Goal: Transaction & Acquisition: Purchase product/service

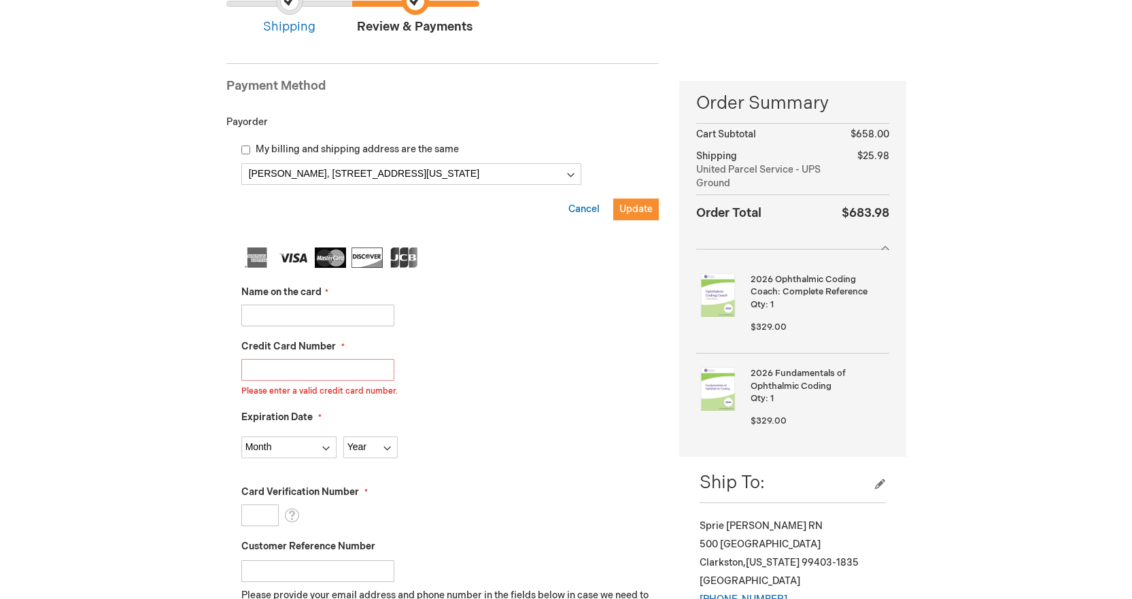
scroll to position [136, 0]
click at [268, 314] on input "Name on the card" at bounding box center [317, 316] width 153 height 22
type input "Ashley M Konrad"
click at [339, 346] on label "Credit Card Number" at bounding box center [292, 348] width 103 height 14
click at [339, 360] on input "4100400185211052" at bounding box center [317, 371] width 153 height 22
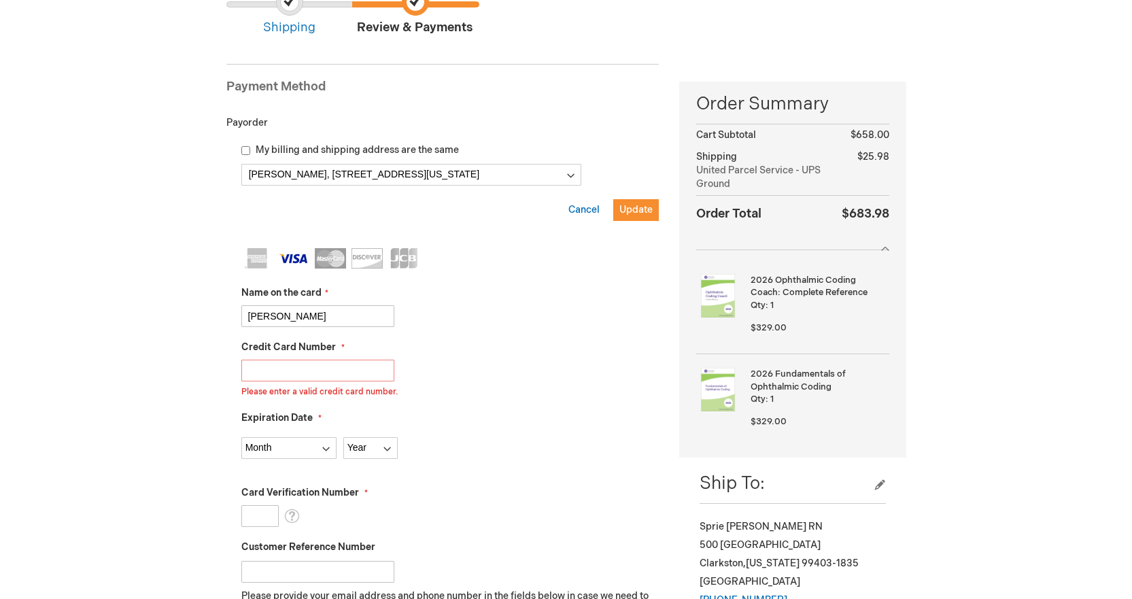
drag, startPoint x: 340, startPoint y: 373, endPoint x: 179, endPoint y: 366, distance: 160.5
type input "4100400185211052"
click at [244, 149] on input "My billing and shipping address are the same" at bounding box center [245, 150] width 9 height 9
checkbox input "true"
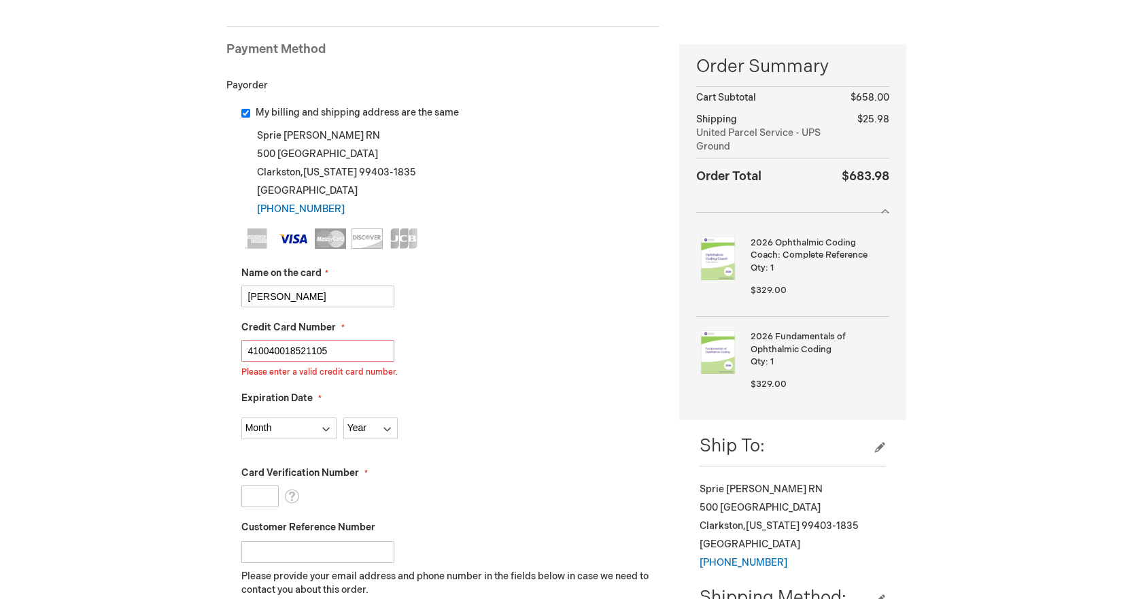
scroll to position [204, 0]
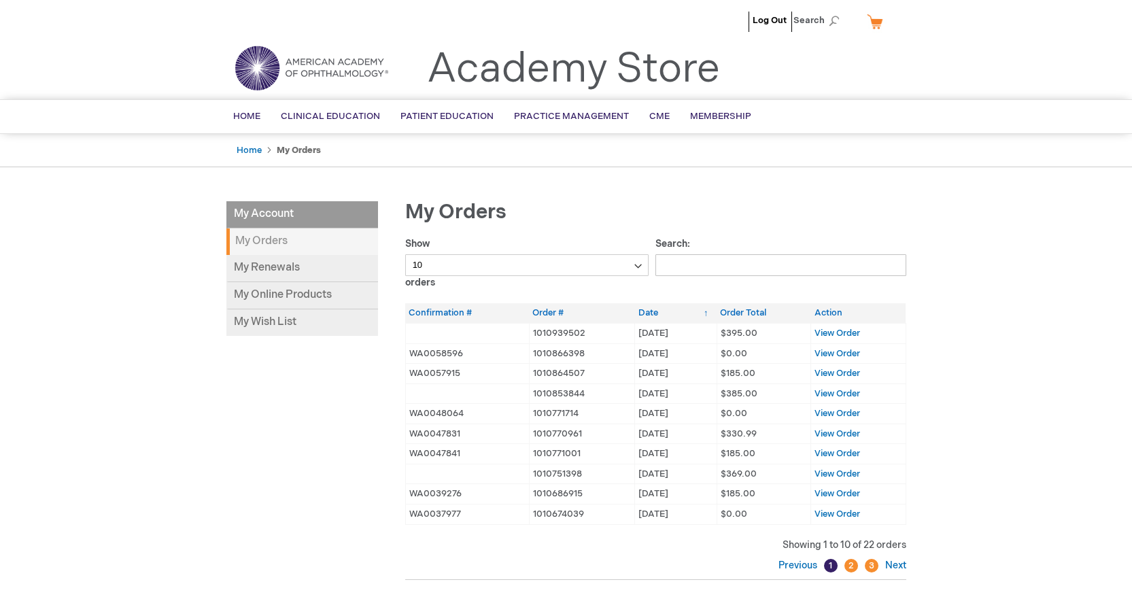
click at [875, 22] on link "My Cart" at bounding box center [880, 22] width 33 height 24
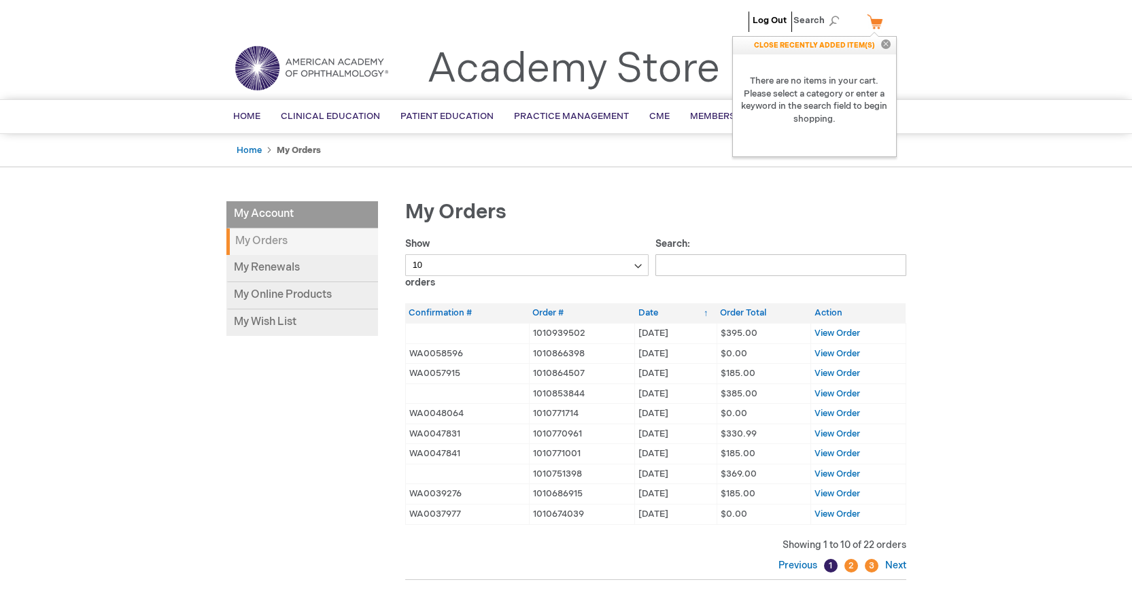
click at [957, 180] on div "Log Out Search My Cart CLOSE RECENTLY ADDED ITEM(S) Close There are no items in…" at bounding box center [566, 440] width 1132 height 880
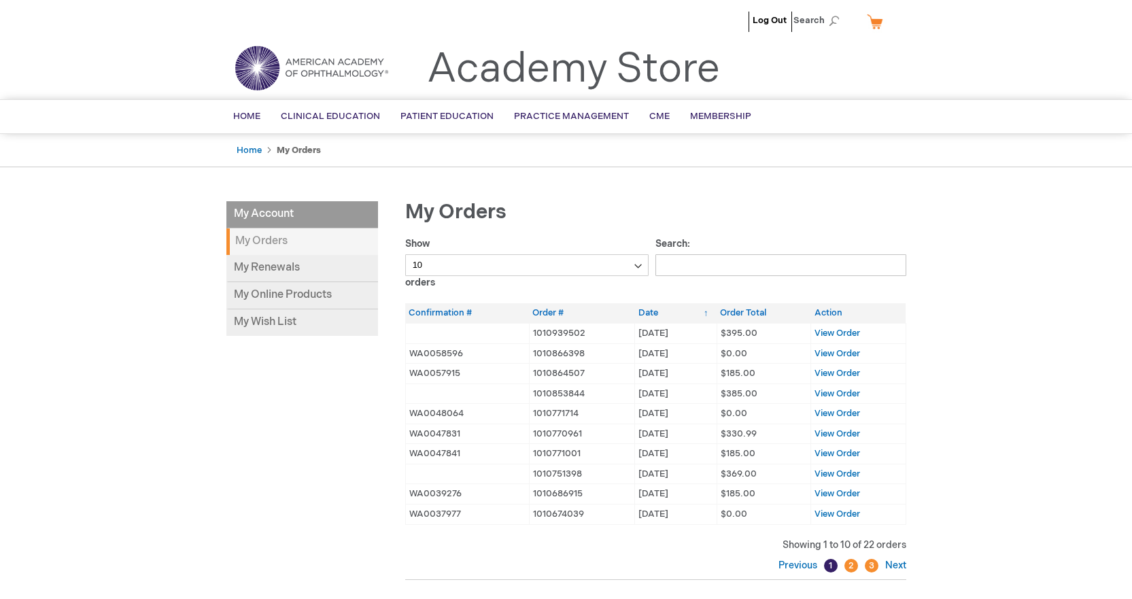
click at [111, 276] on div "Log Out Search My Cart CLOSE RECENTLY ADDED ITEM(S) Close There are no items in…" at bounding box center [566, 440] width 1132 height 880
click at [247, 121] on span "Home" at bounding box center [246, 116] width 27 height 11
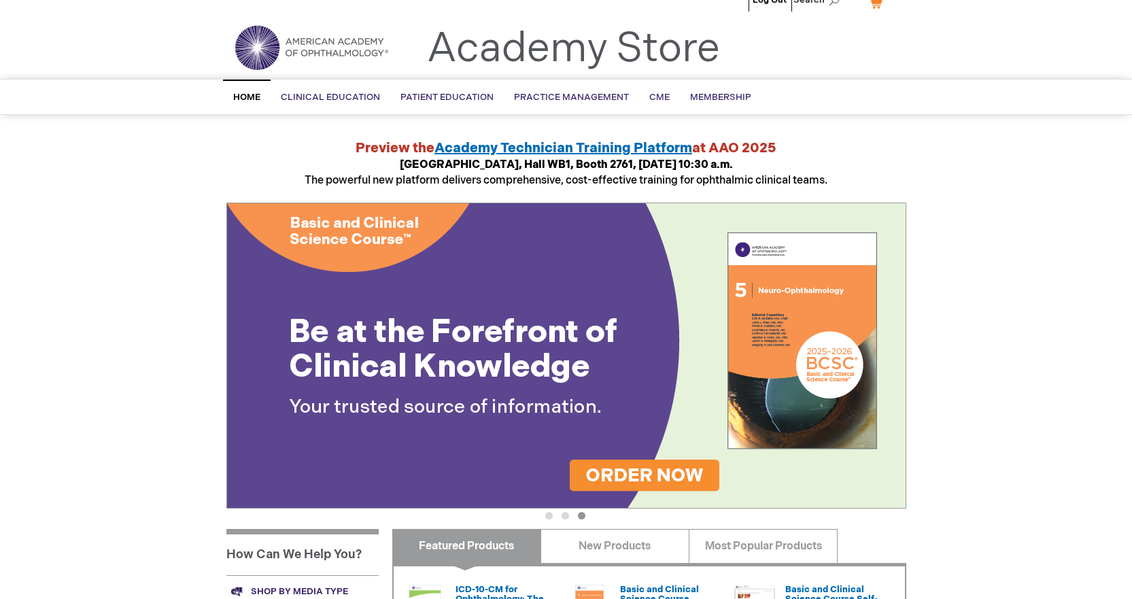
scroll to position [15, 0]
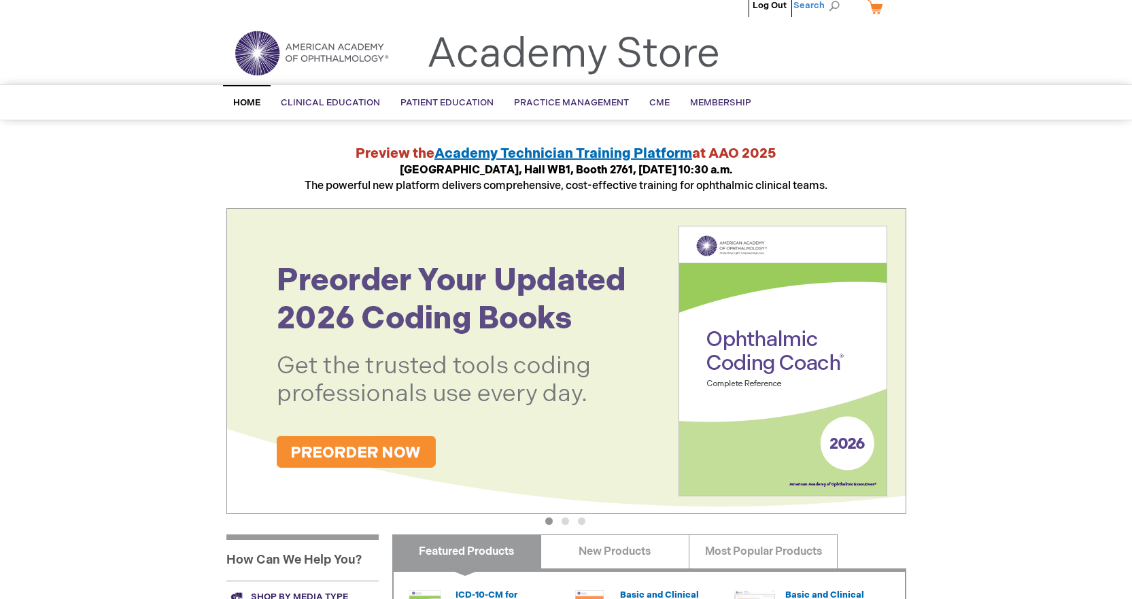
click at [824, 7] on span "Search" at bounding box center [819, 5] width 52 height 27
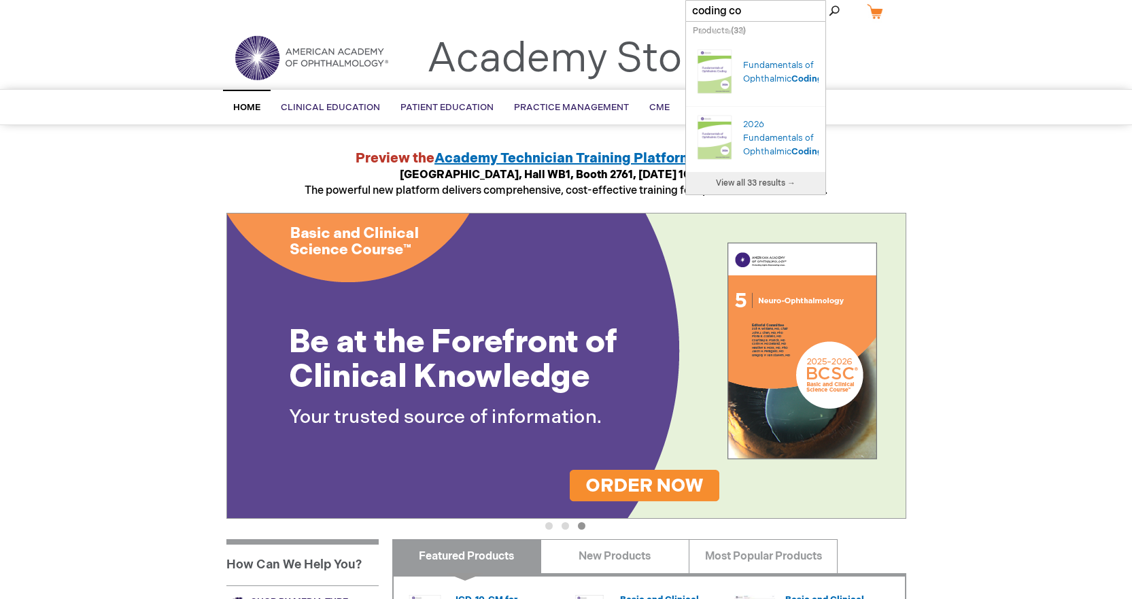
type input "coding coa"
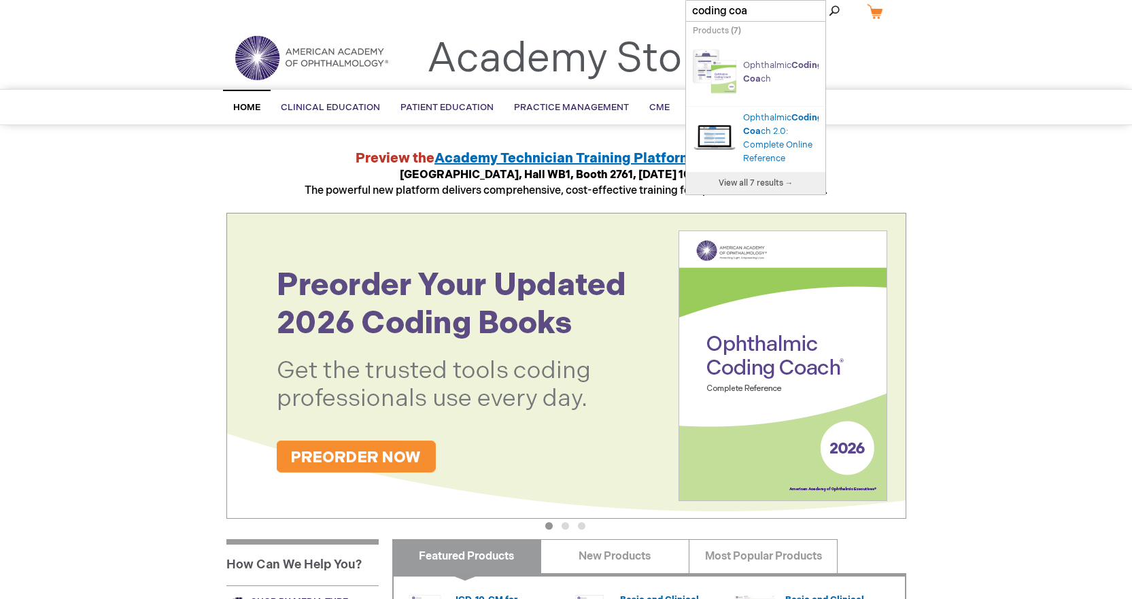
click at [791, 71] on span "Coding" at bounding box center [806, 65] width 31 height 11
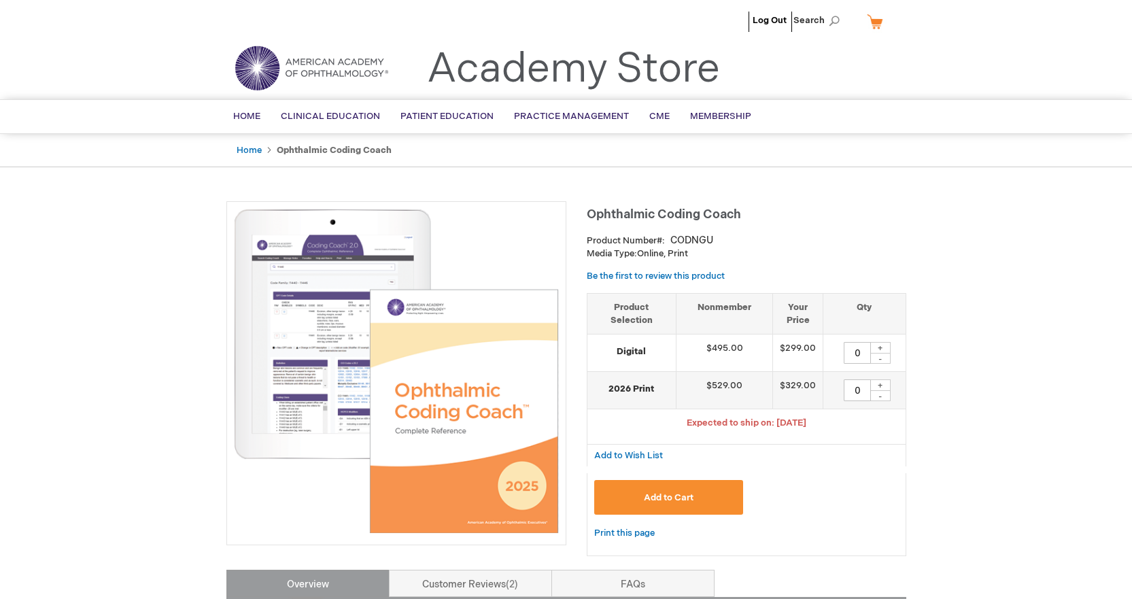
click at [880, 385] on div "+" at bounding box center [880, 385] width 20 height 12
type input "1"
click at [646, 497] on span "Add to Cart" at bounding box center [669, 497] width 50 height 11
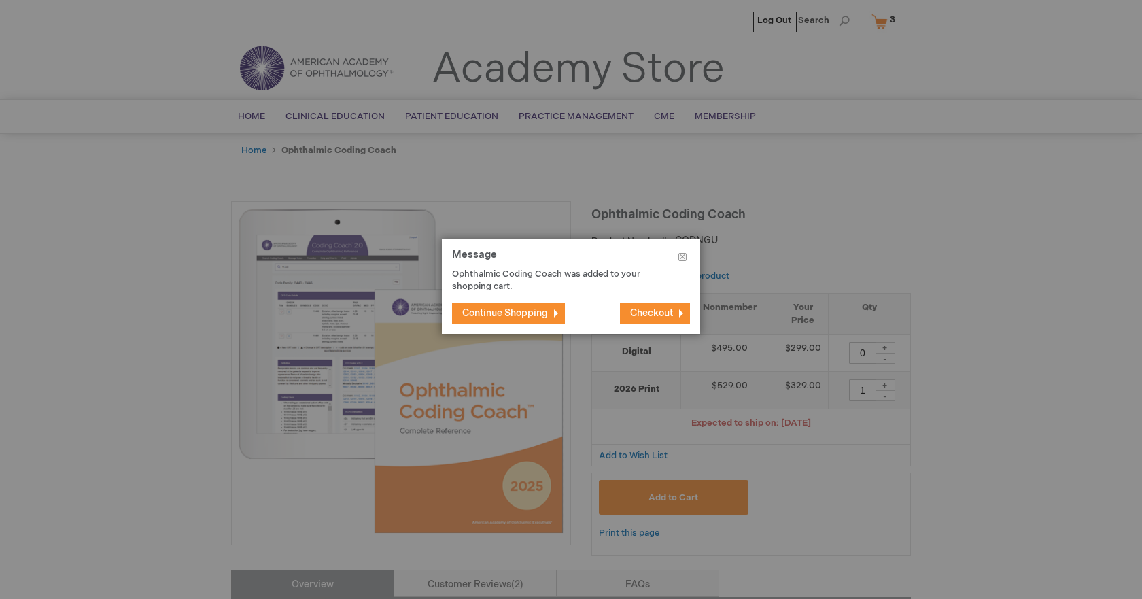
click at [517, 311] on span "Continue Shopping" at bounding box center [505, 313] width 86 height 12
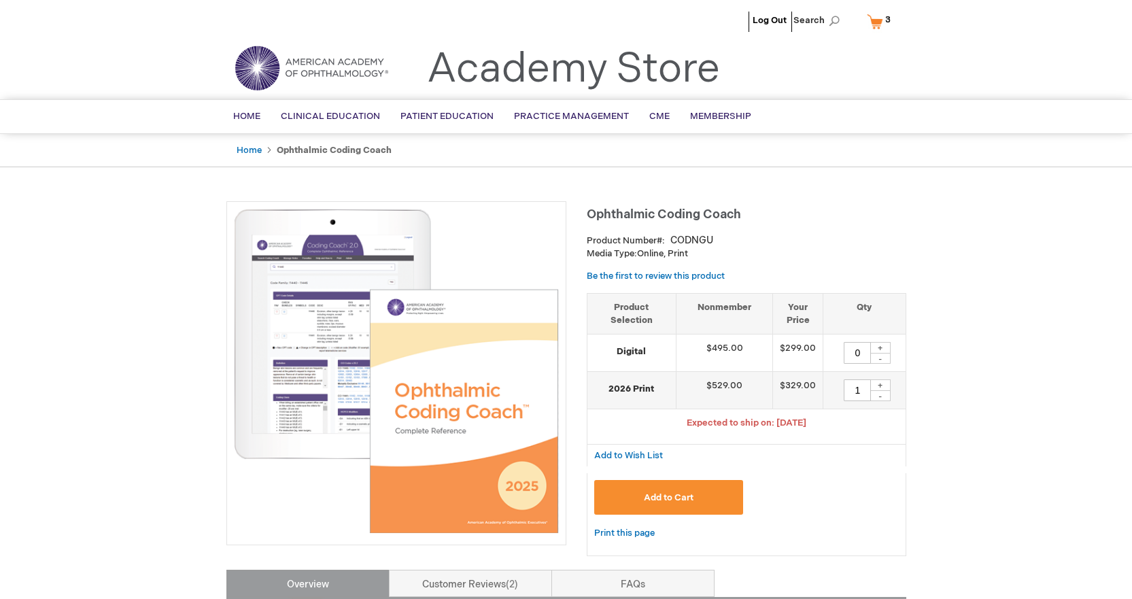
click at [884, 22] on span "3 3 items" at bounding box center [888, 20] width 10 height 16
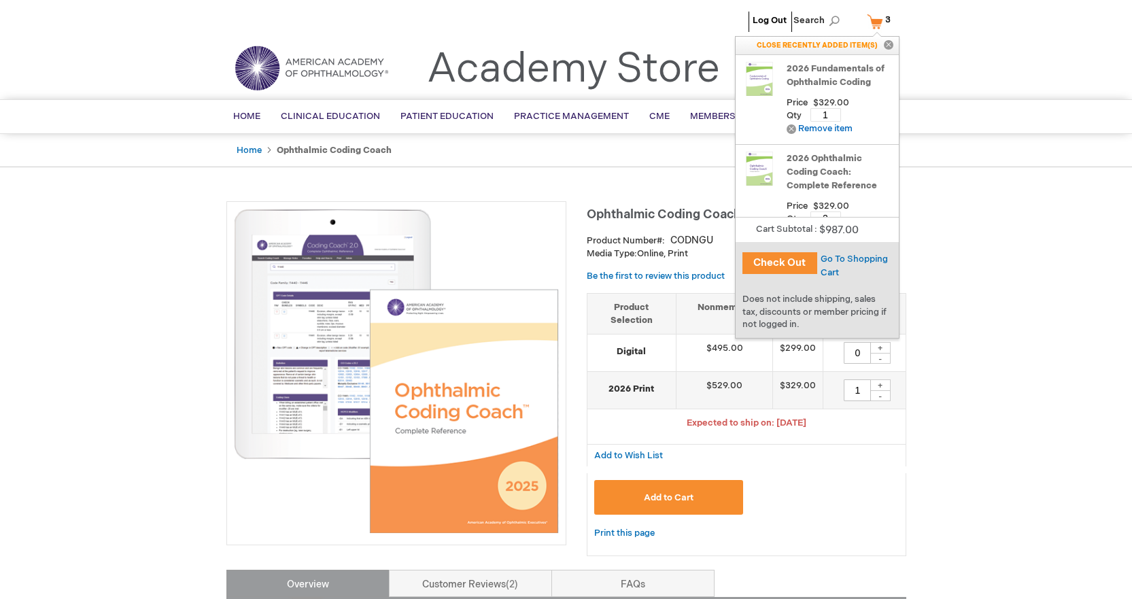
scroll to position [27, 0]
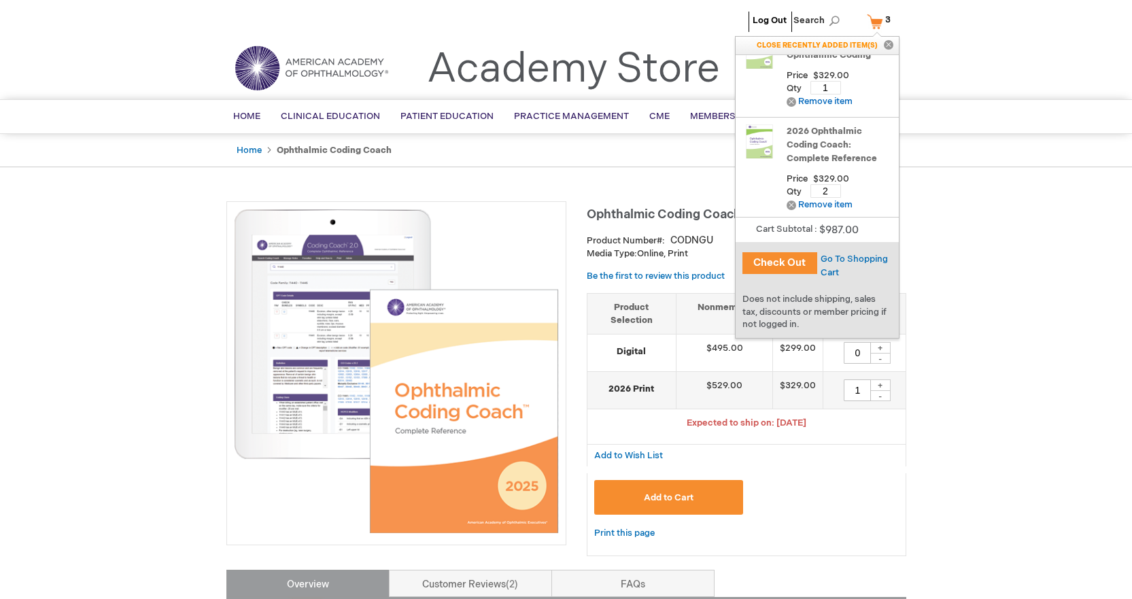
drag, startPoint x: 829, startPoint y: 190, endPoint x: 807, endPoint y: 190, distance: 22.4
click at [807, 190] on div "Qty 2 Update" at bounding box center [838, 187] width 105 height 18
type input "1"
click at [860, 190] on span "Update" at bounding box center [867, 191] width 31 height 11
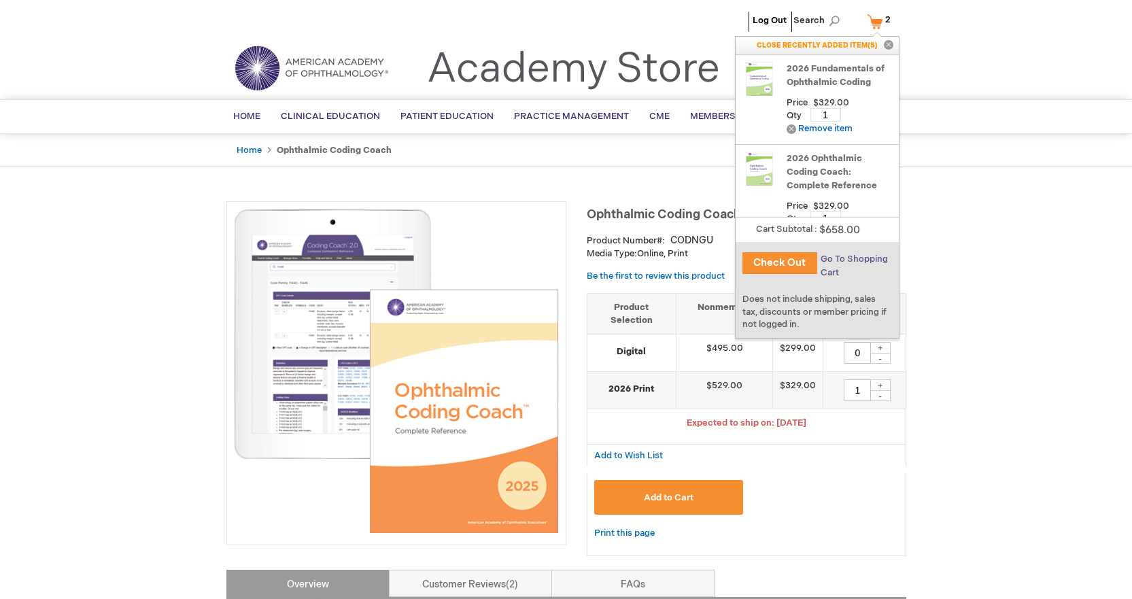
click at [837, 260] on span "Go To Shopping Cart" at bounding box center [853, 266] width 67 height 24
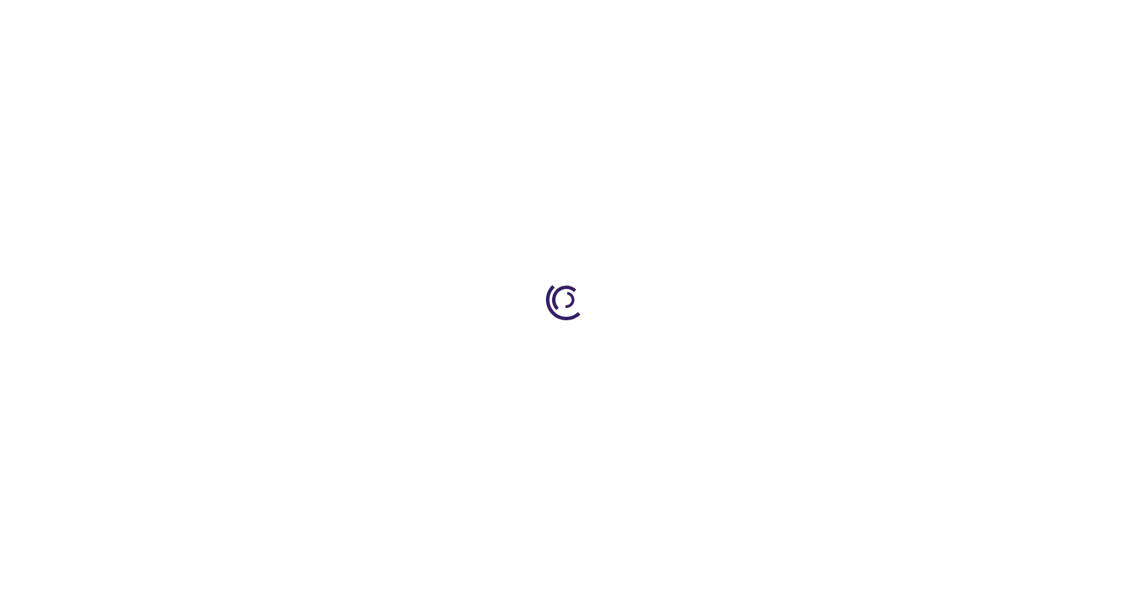
select select "US"
select select "62"
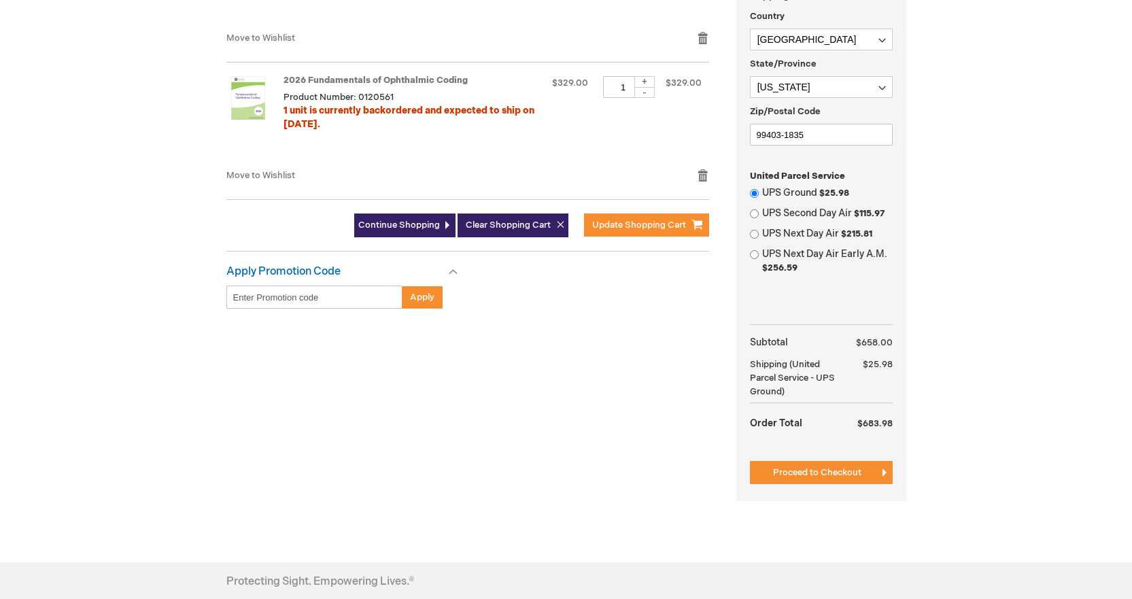
scroll to position [418, 0]
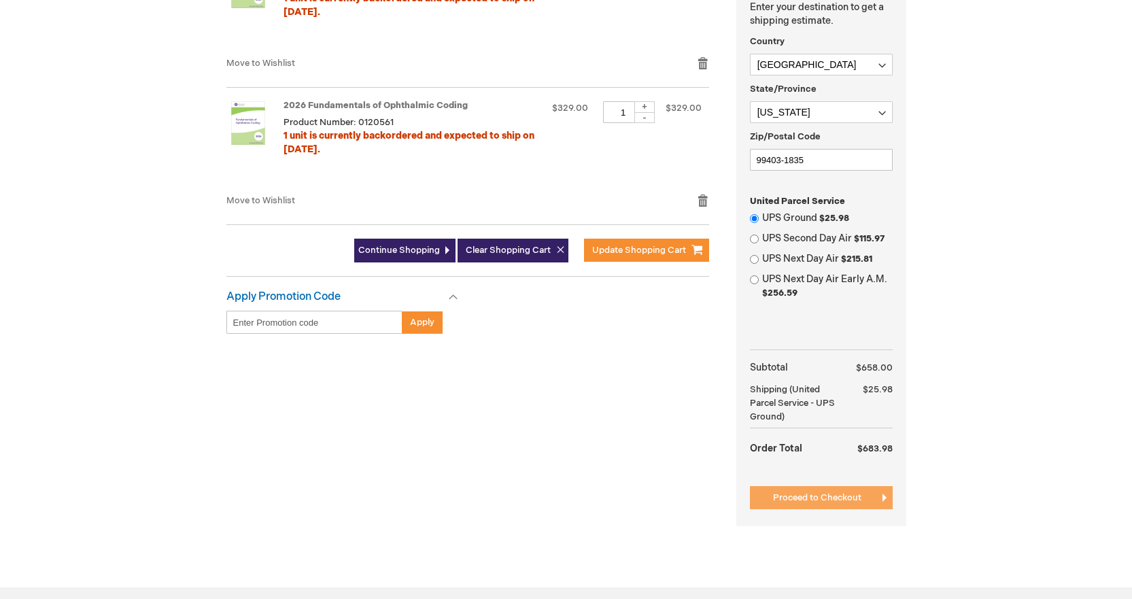
click at [826, 498] on span "Proceed to Checkout" at bounding box center [817, 497] width 88 height 11
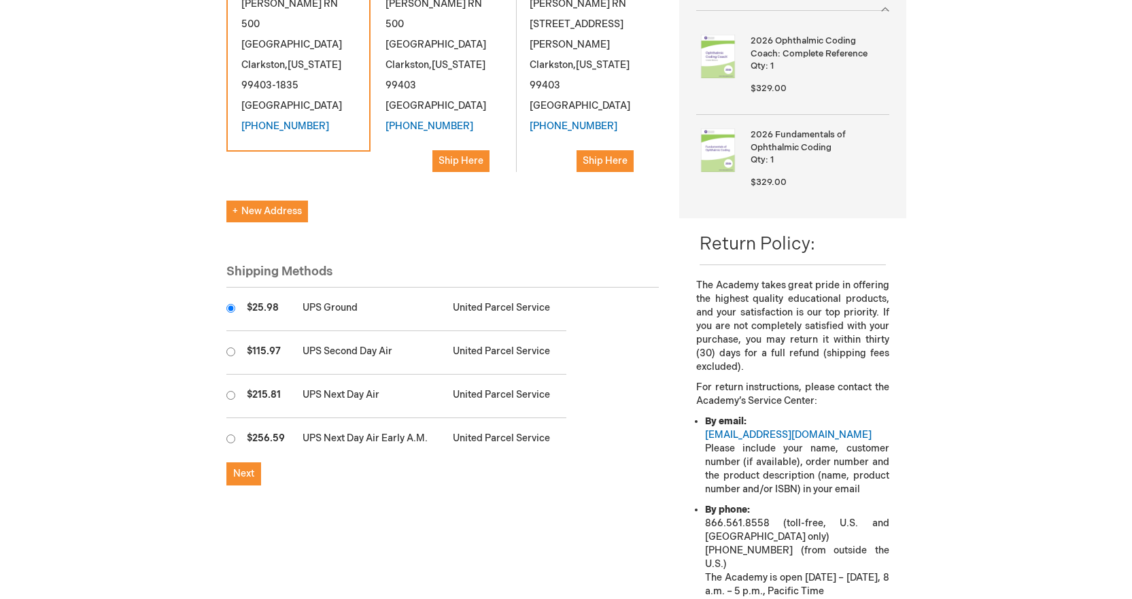
scroll to position [340, 0]
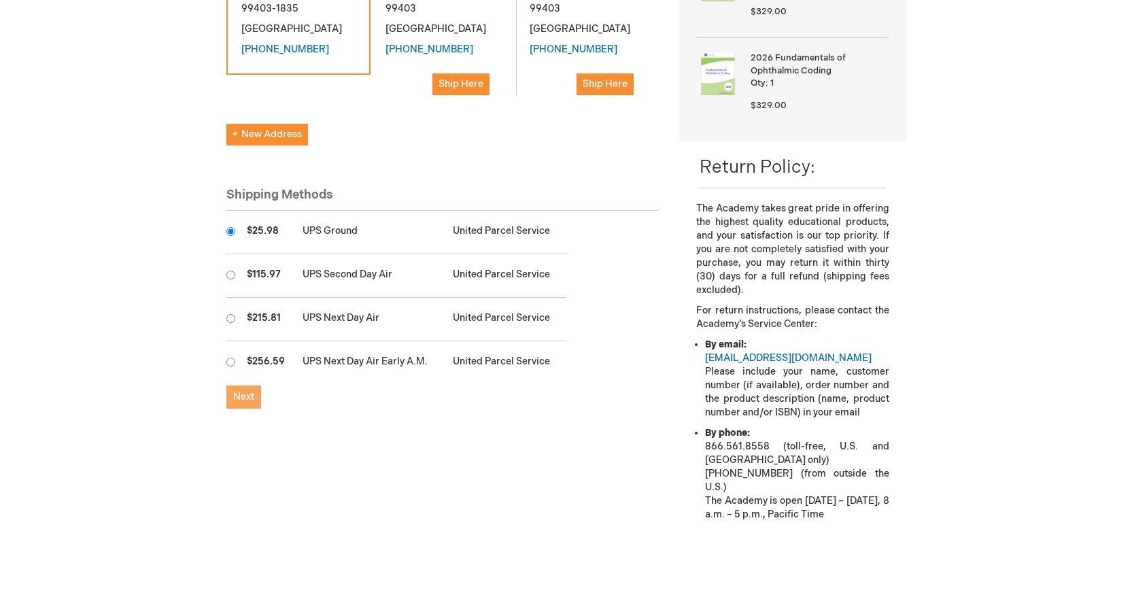
click at [243, 391] on span "Next" at bounding box center [243, 397] width 21 height 12
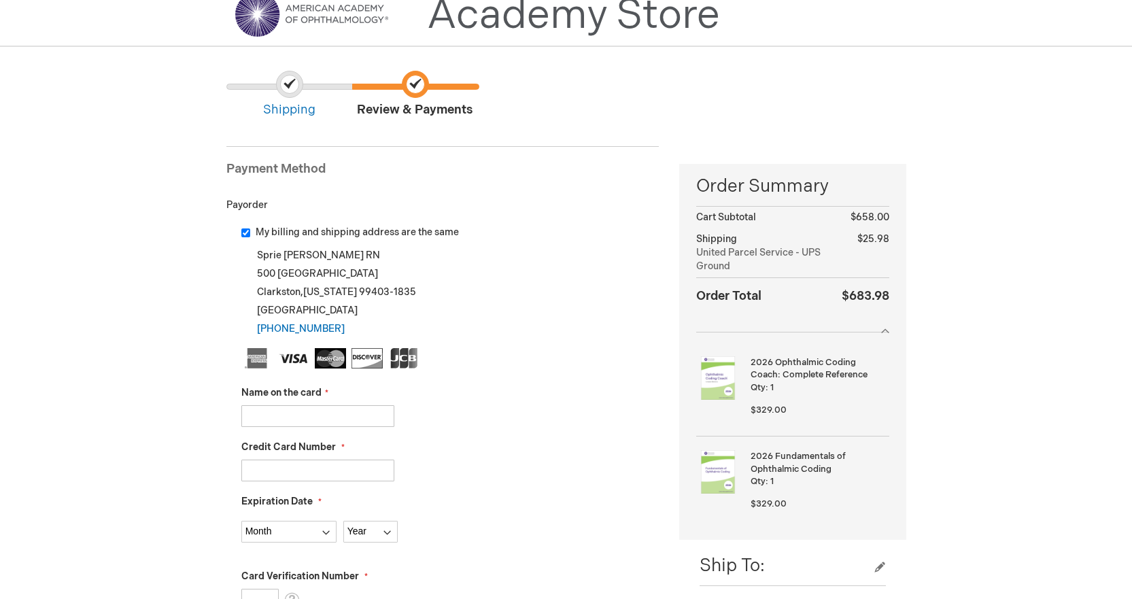
scroll to position [204, 0]
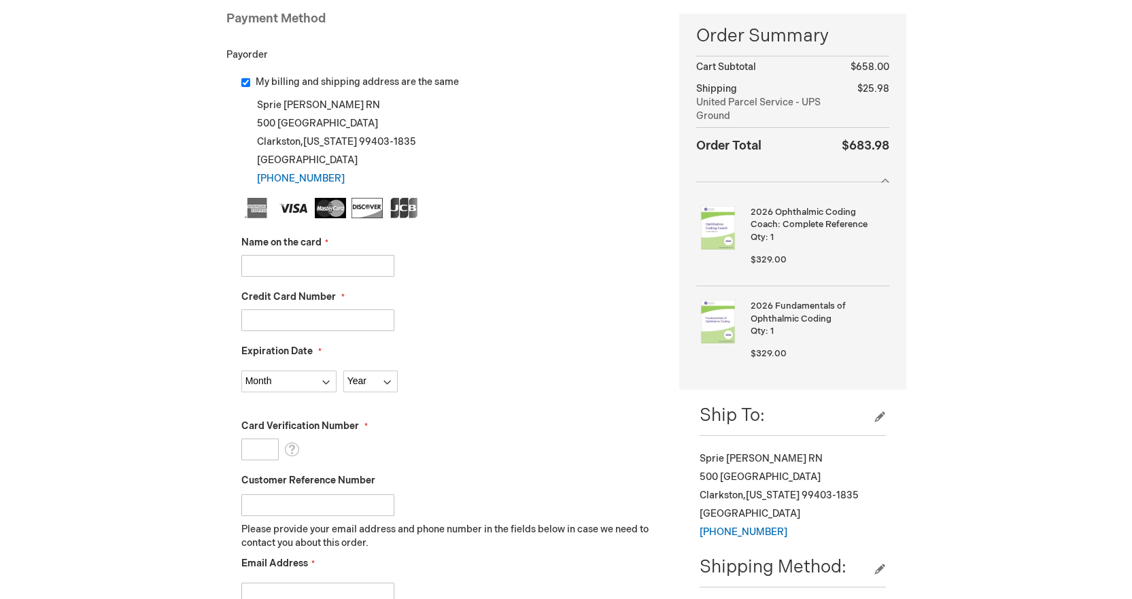
click at [277, 272] on input "Name on the card" at bounding box center [317, 266] width 153 height 22
type input "[PERSON_NAME]"
type input "4100100194682400"
select select "11"
select select "2029"
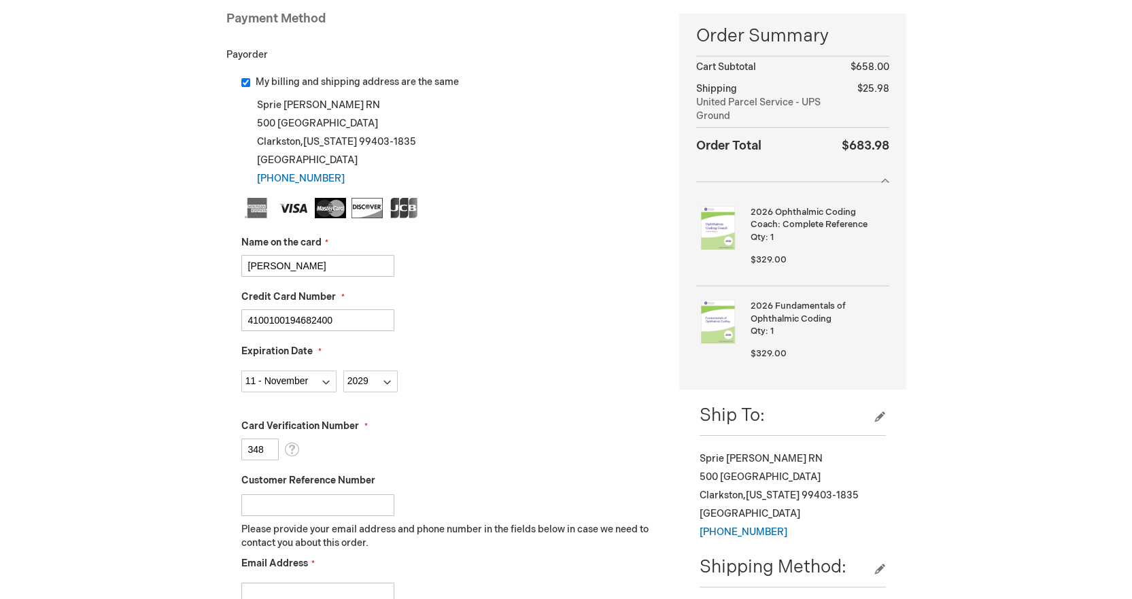
type input "348"
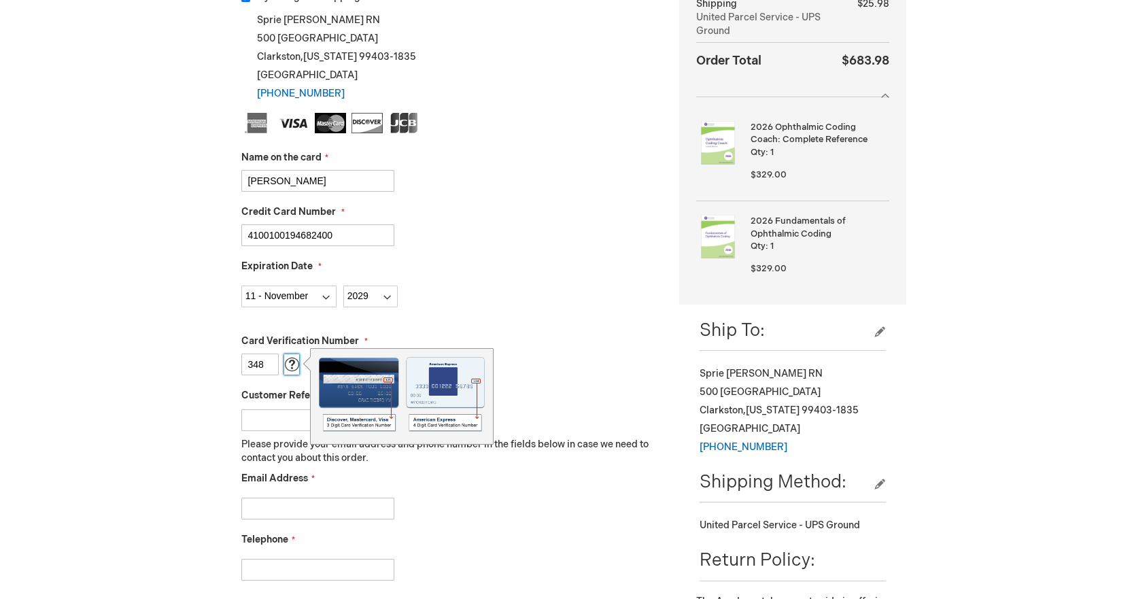
scroll to position [476, 0]
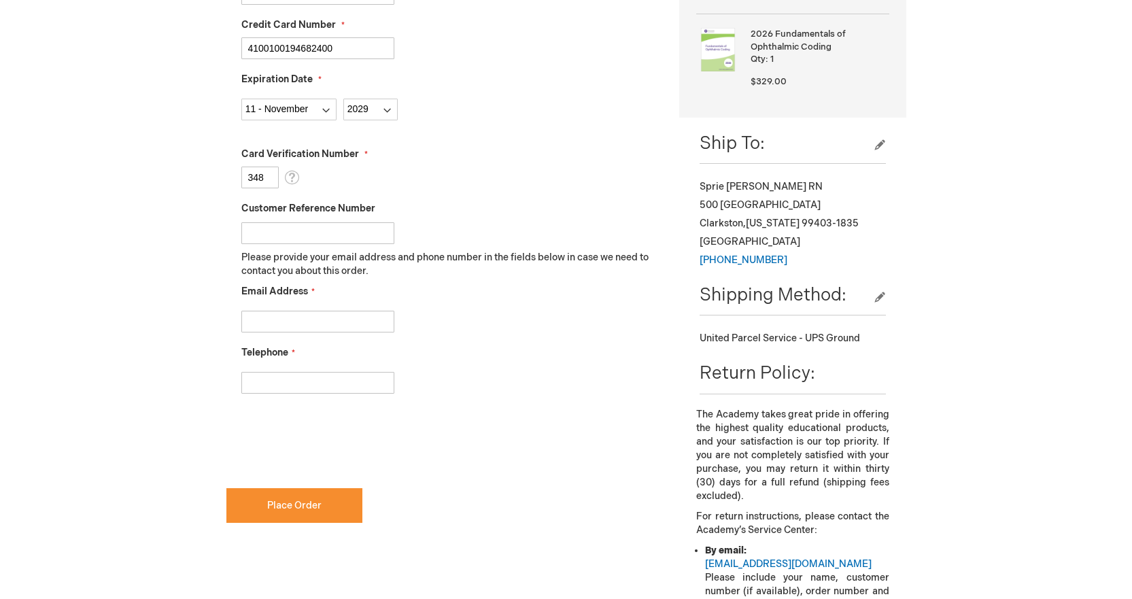
click at [288, 321] on input "Email Address" at bounding box center [317, 322] width 153 height 22
type input "[EMAIL_ADDRESS][DOMAIN_NAME]"
type input "5097800010"
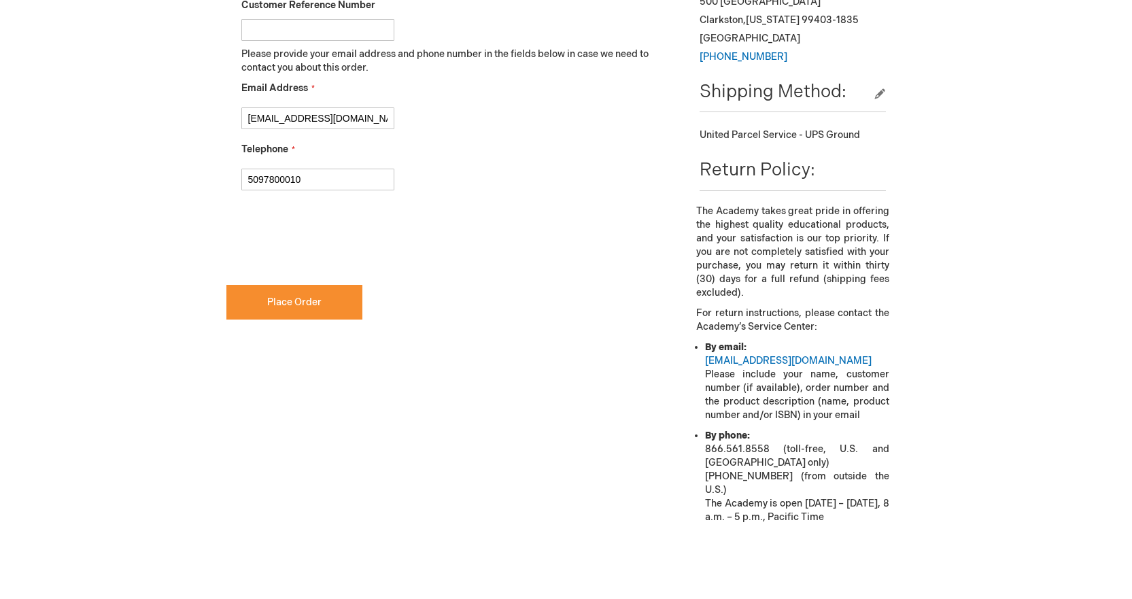
scroll to position [680, 0]
checkbox input "true"
click at [311, 302] on span "Place Order" at bounding box center [294, 302] width 54 height 12
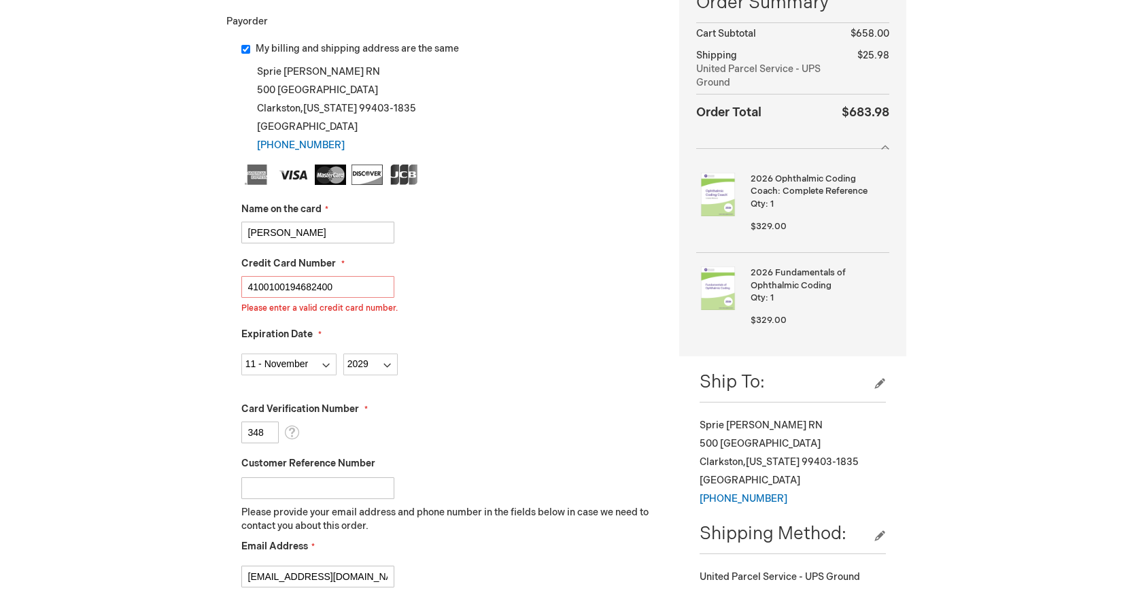
scroll to position [213, 0]
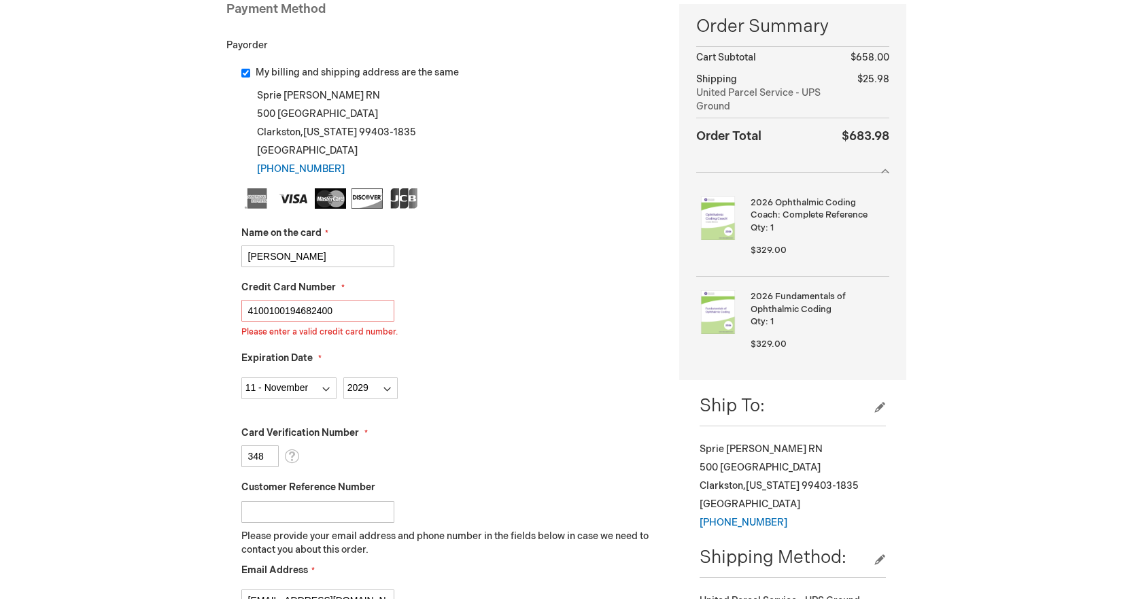
drag, startPoint x: 346, startPoint y: 309, endPoint x: 184, endPoint y: 317, distance: 162.0
click at [184, 317] on div "Log Out Search My Cart 2 2 items CLOSE RECENTLY ADDED ITEM(S) Close Recently ad…" at bounding box center [566, 540] width 1132 height 1506
type input "[CREDIT_CARD_NUMBER]"
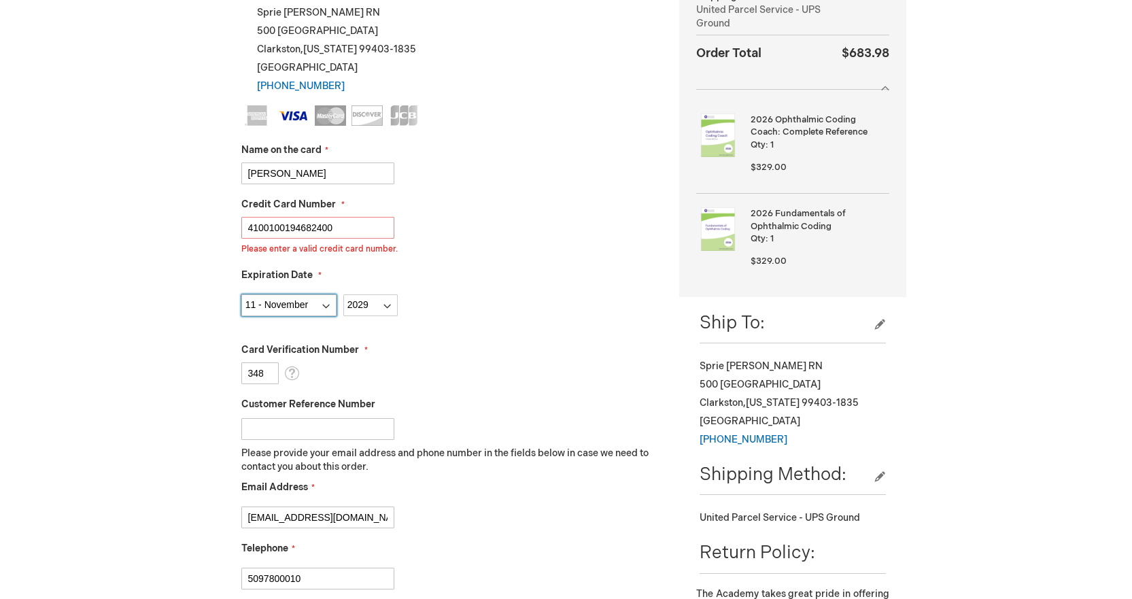
scroll to position [485, 0]
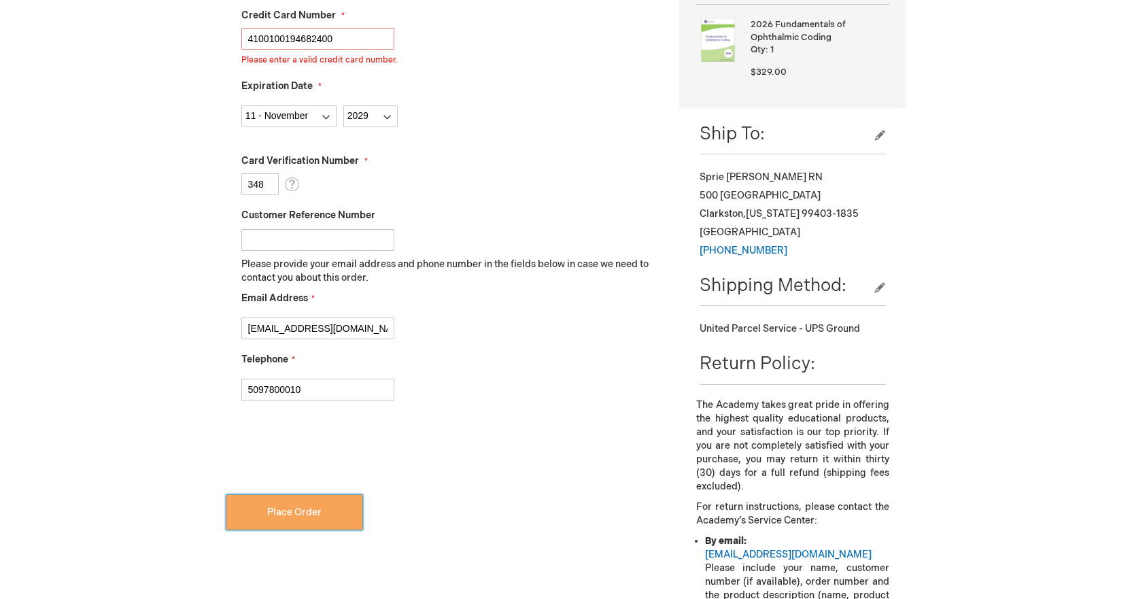
click at [285, 511] on span "Place Order" at bounding box center [294, 512] width 54 height 12
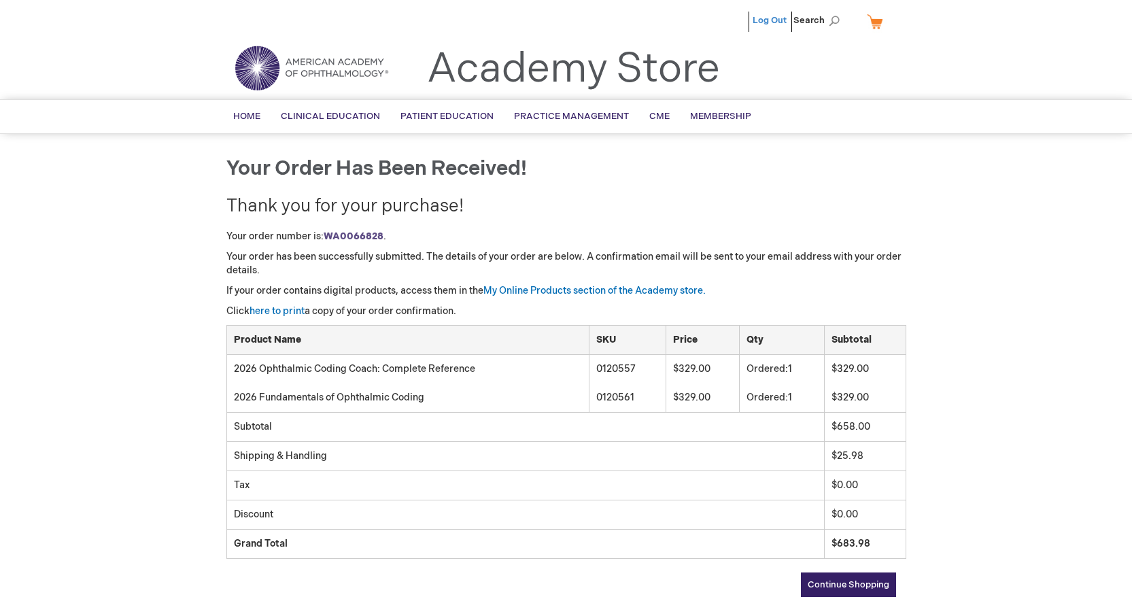
click at [778, 20] on link "Log Out" at bounding box center [769, 20] width 34 height 11
